Goal: Task Accomplishment & Management: Manage account settings

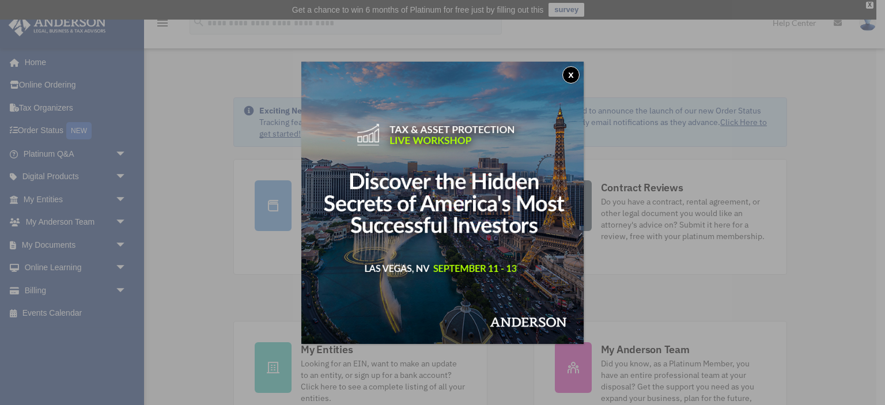
click at [568, 68] on button "x" at bounding box center [570, 74] width 17 height 17
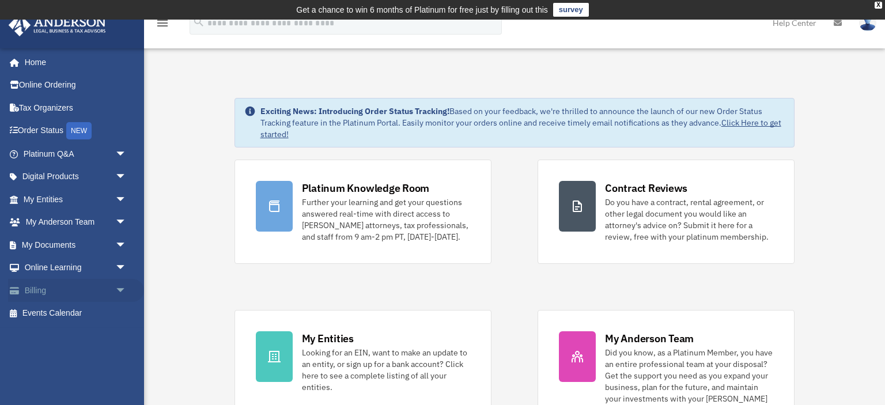
click at [119, 286] on span "arrow_drop_down" at bounding box center [126, 291] width 23 height 24
click at [89, 333] on link "Past Invoices" at bounding box center [80, 336] width 128 height 23
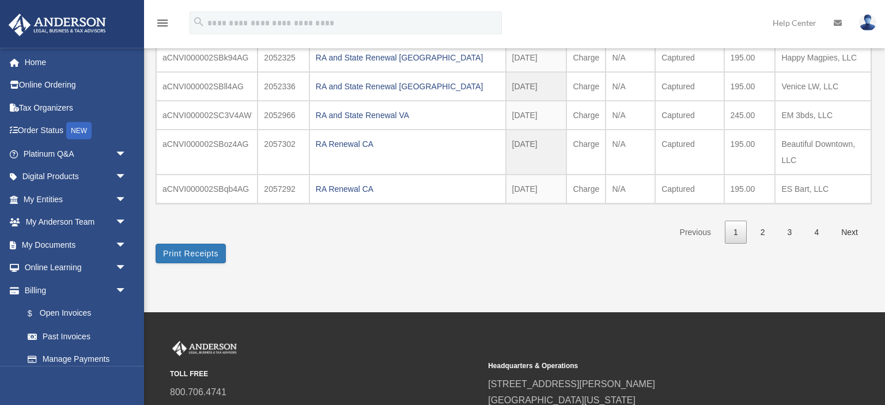
scroll to position [322, 0]
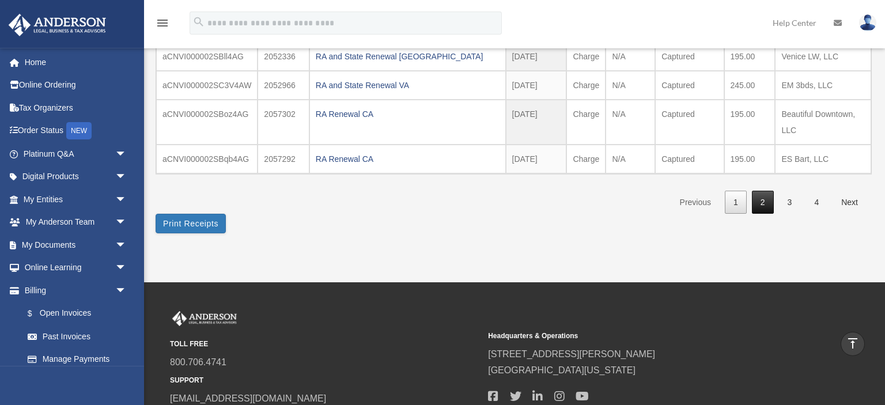
click at [763, 214] on link "2" at bounding box center [763, 203] width 22 height 24
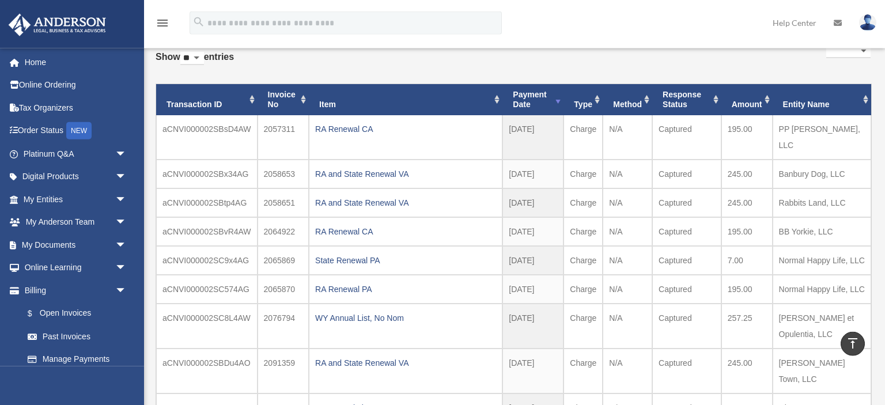
scroll to position [0, 0]
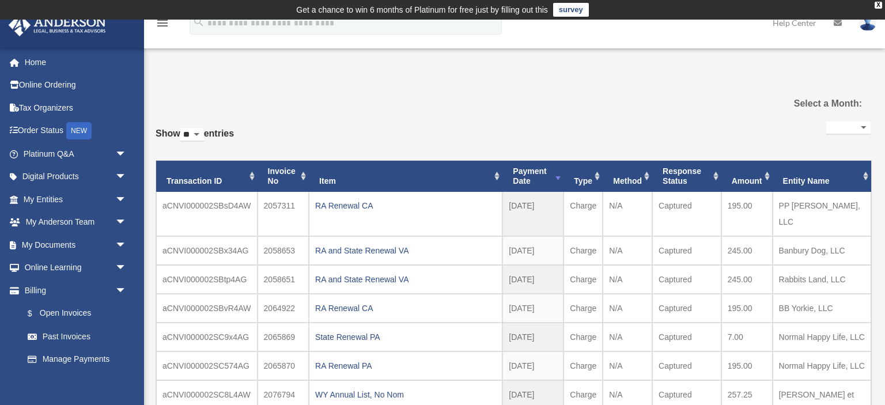
click at [870, 35] on link at bounding box center [867, 22] width 35 height 51
click at [826, 122] on select "**********" at bounding box center [848, 128] width 44 height 13
select select "**********"
click option "**********" at bounding box center [0, 0] width 0 height 0
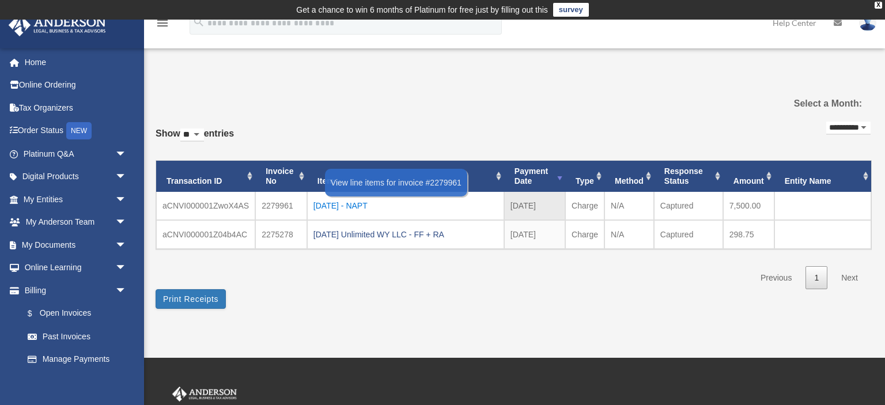
click at [367, 202] on div "[DATE] - NAPT" at bounding box center [405, 206] width 184 height 16
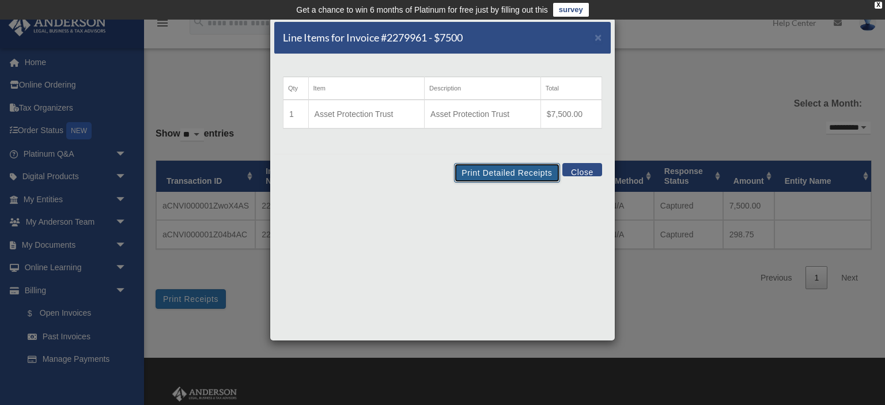
click at [491, 168] on button "Print Detailed Receipts" at bounding box center [506, 173] width 105 height 20
click at [584, 169] on button "Close" at bounding box center [582, 169] width 40 height 13
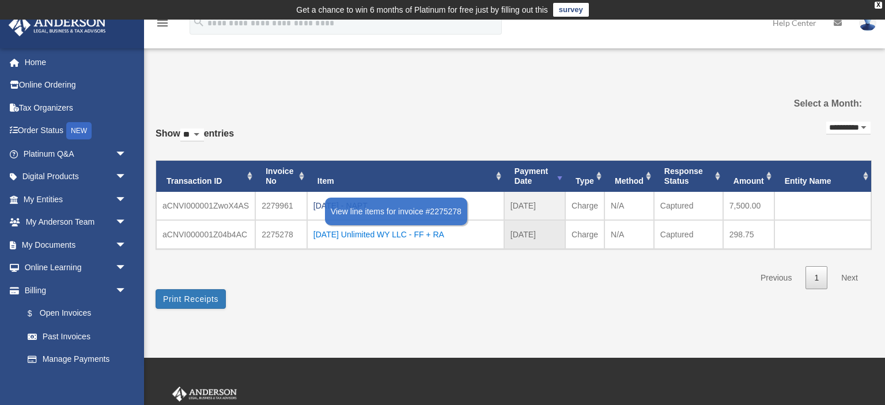
click at [329, 234] on div "[DATE] Unlimited WY LLC - FF + RA" at bounding box center [405, 234] width 184 height 16
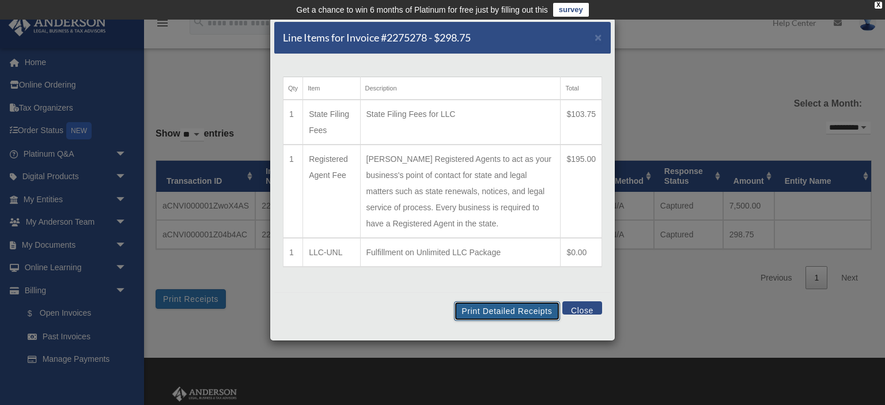
click at [520, 306] on button "Print Detailed Receipts" at bounding box center [506, 311] width 105 height 20
click at [598, 310] on button "Close" at bounding box center [582, 307] width 40 height 13
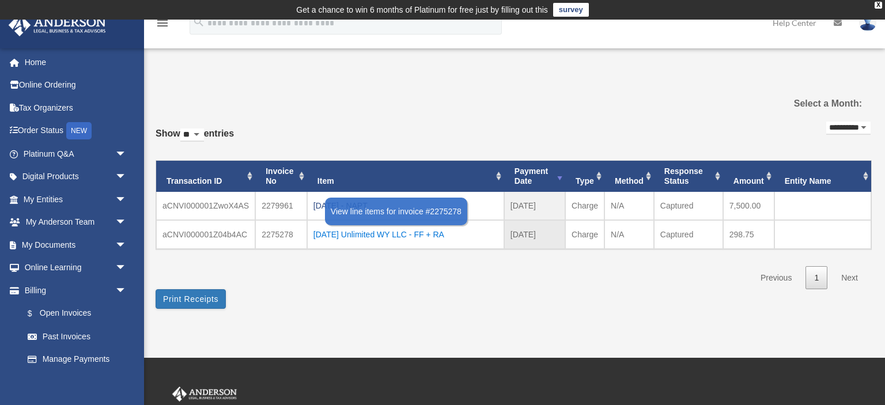
click at [431, 236] on div "[DATE] Unlimited WY LLC - FF + RA" at bounding box center [405, 234] width 184 height 16
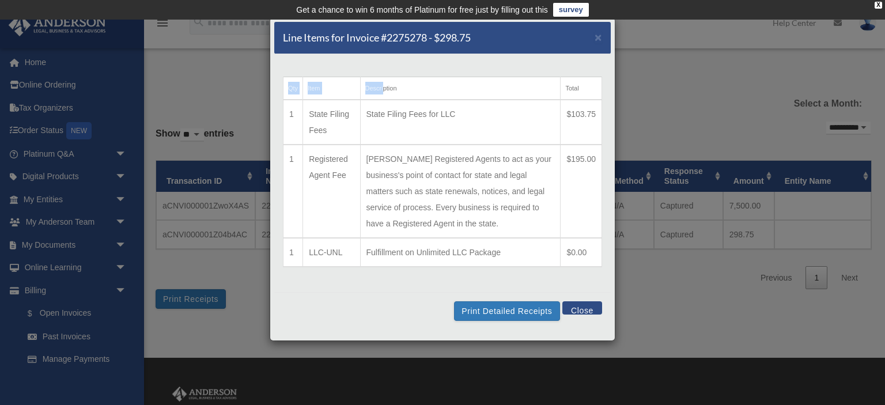
drag, startPoint x: 485, startPoint y: 40, endPoint x: 384, endPoint y: 55, distance: 101.8
click at [384, 55] on div "Line Items for Invoice #2275278 - $298.75 × Qty Item Description Total 1 State …" at bounding box center [443, 179] width 346 height 324
click at [745, 307] on div "Line Items for Invoice #2275278 - $298.75 × Qty Item Description Total 1 State …" at bounding box center [442, 202] width 885 height 405
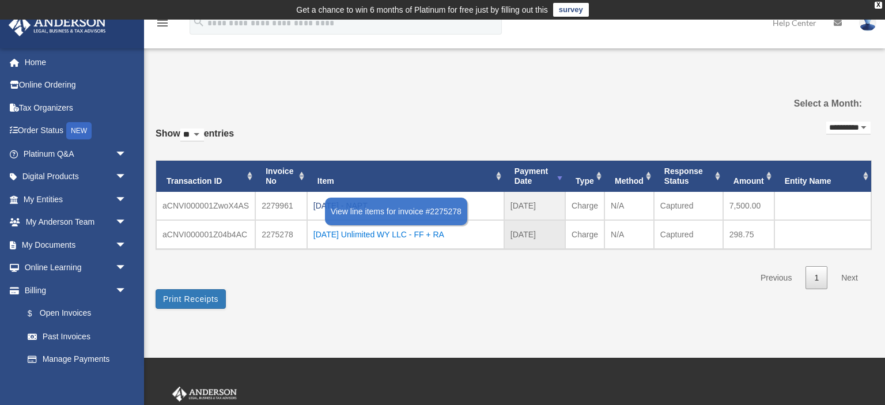
click at [449, 237] on div "[DATE] Unlimited WY LLC - FF + RA" at bounding box center [405, 234] width 184 height 16
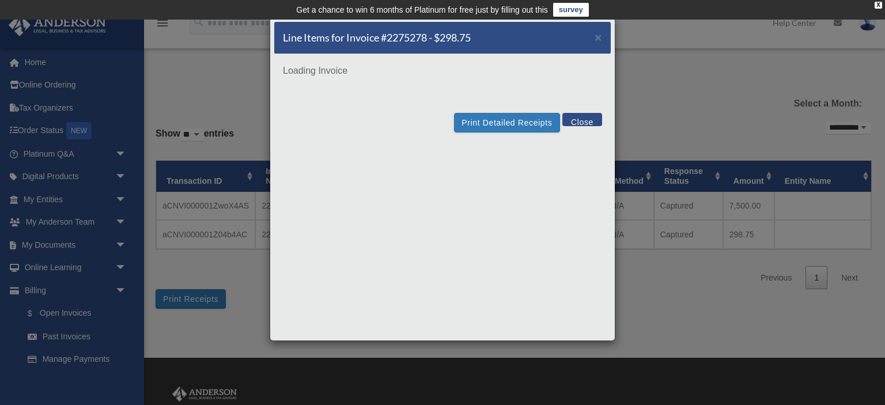
click at [449, 237] on div "Line Items for Invoice #2275278 - $298.75 × Loading Invoice Print Detailed Rece…" at bounding box center [443, 179] width 346 height 324
